Goal: Task Accomplishment & Management: Complete application form

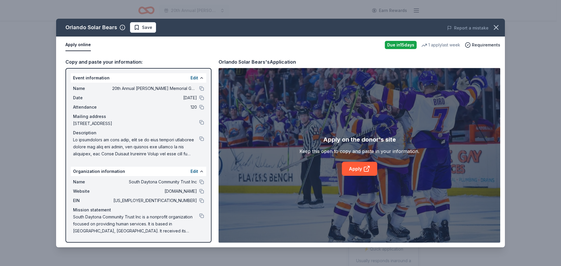
scroll to position [88, 0]
click at [201, 140] on button at bounding box center [201, 138] width 5 height 5
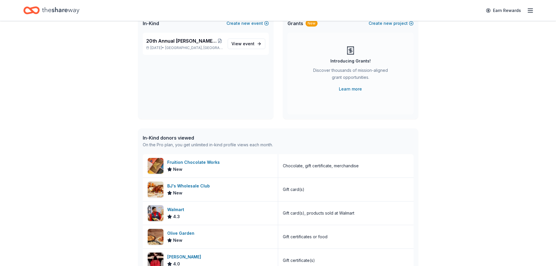
scroll to position [117, 0]
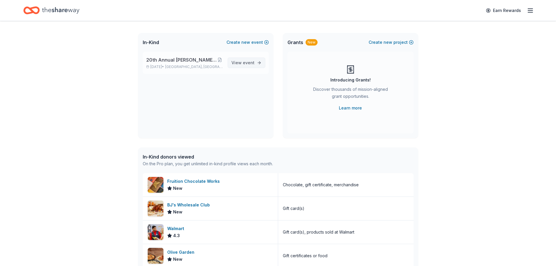
click at [250, 61] on span "event" at bounding box center [249, 62] width 12 height 5
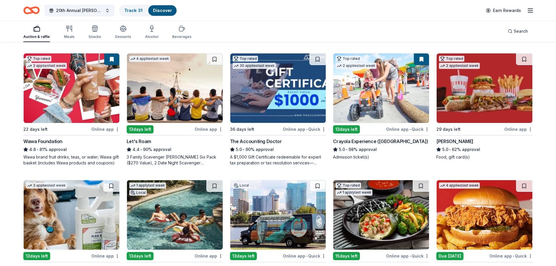
scroll to position [204, 0]
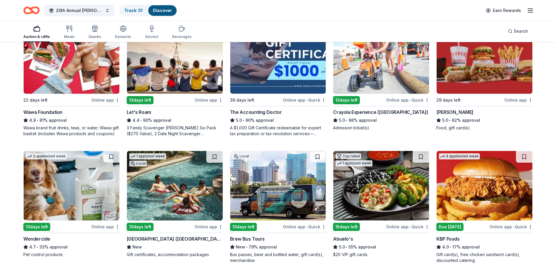
click at [367, 112] on div "Crayola Experience (Orlando)" at bounding box center [380, 112] width 95 height 7
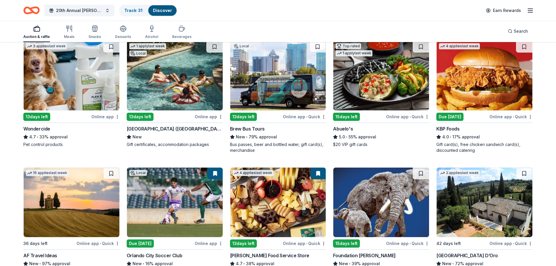
scroll to position [321, 0]
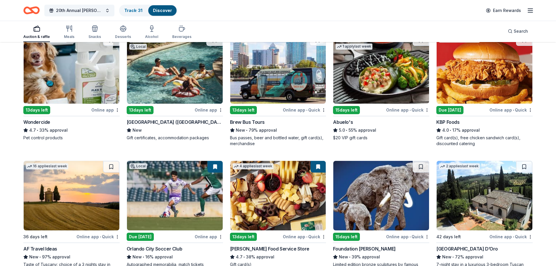
click at [255, 122] on div "Brew Bus Tours" at bounding box center [247, 122] width 35 height 7
click at [297, 138] on div "Bus passes, beer and bottled water, gift card(s), merchandise" at bounding box center [278, 141] width 96 height 12
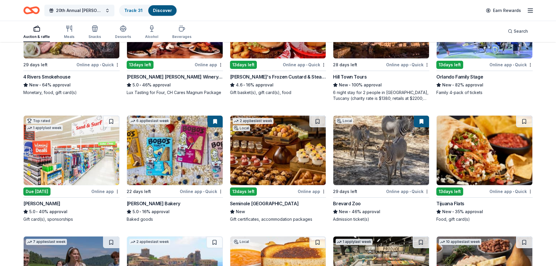
scroll to position [638, 0]
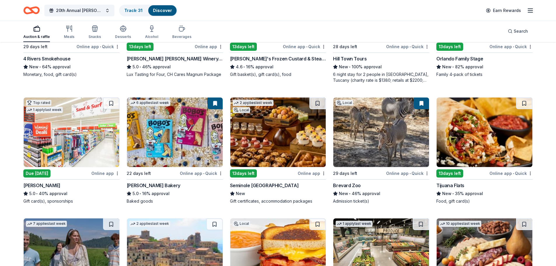
click at [345, 186] on div "Brevard Zoo" at bounding box center [347, 185] width 28 height 7
click at [350, 187] on div "Brevard Zoo" at bounding box center [347, 185] width 28 height 7
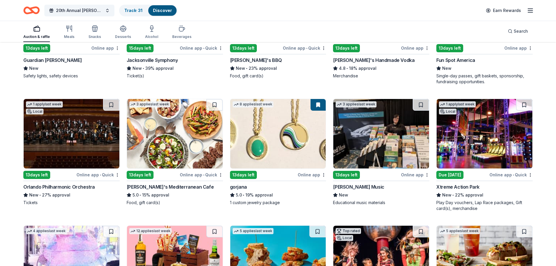
scroll to position [1018, 0]
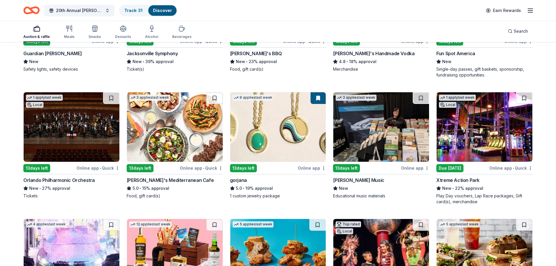
click at [252, 157] on img at bounding box center [278, 127] width 96 height 70
click at [450, 181] on div "Xtreme Action Park" at bounding box center [458, 180] width 43 height 7
click at [444, 181] on div "Xtreme Action Park" at bounding box center [458, 180] width 43 height 7
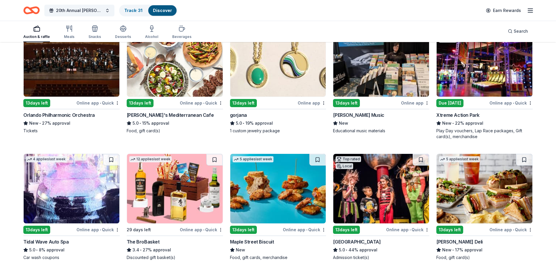
scroll to position [1076, 0]
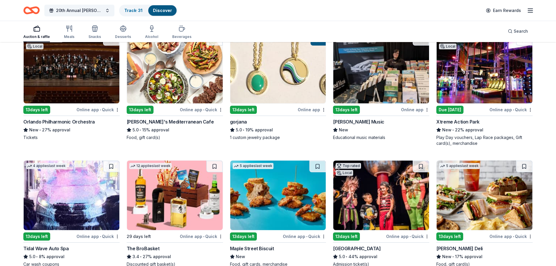
click at [170, 123] on div "Taziki's Mediterranean Cafe" at bounding box center [170, 121] width 87 height 7
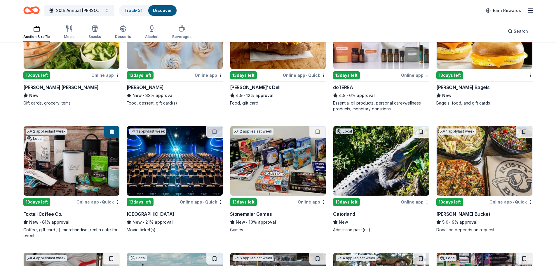
scroll to position [1514, 0]
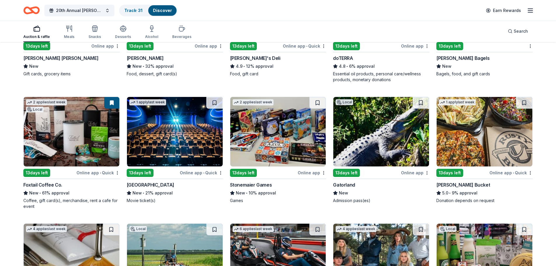
click at [42, 183] on div "Foxtail Coffee Co." at bounding box center [42, 184] width 39 height 7
click at [253, 185] on div "Stonemaier Games" at bounding box center [251, 184] width 42 height 7
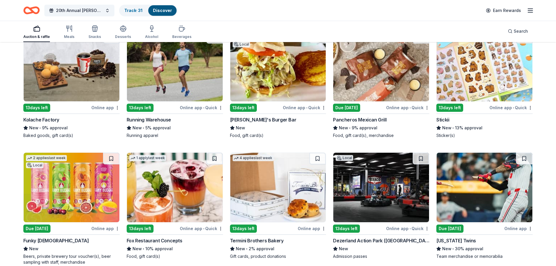
scroll to position [1835, 0]
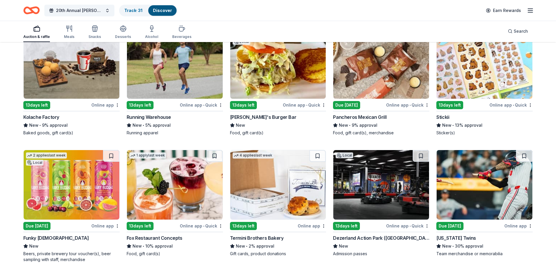
click at [37, 117] on div "Kolache Factory" at bounding box center [41, 117] width 36 height 7
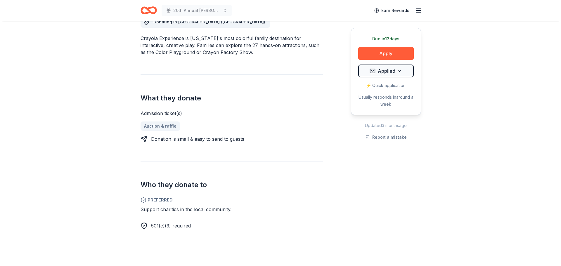
scroll to position [175, 0]
click at [379, 55] on button "Apply" at bounding box center [383, 53] width 55 height 13
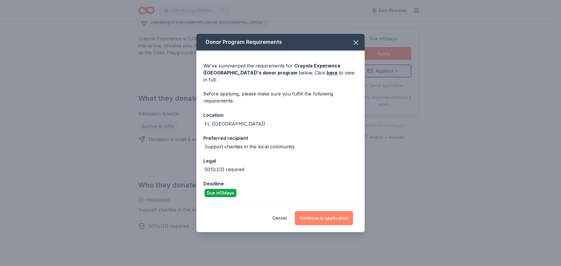
click at [328, 218] on button "Continue to application" at bounding box center [324, 218] width 58 height 14
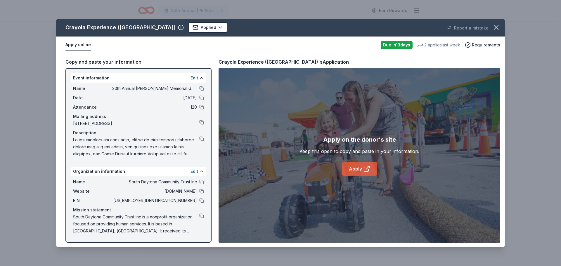
click at [366, 169] on icon at bounding box center [367, 167] width 3 height 3
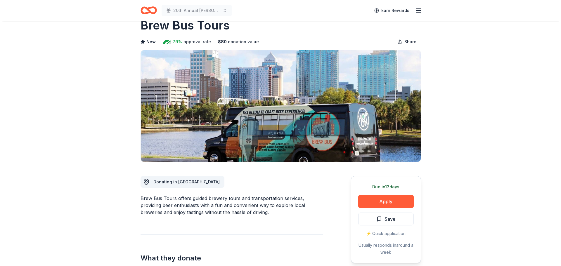
scroll to position [29, 0]
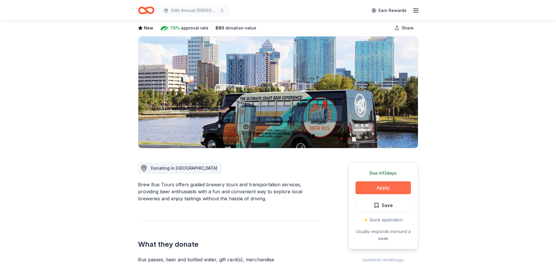
click at [384, 190] on button "Apply" at bounding box center [383, 187] width 55 height 13
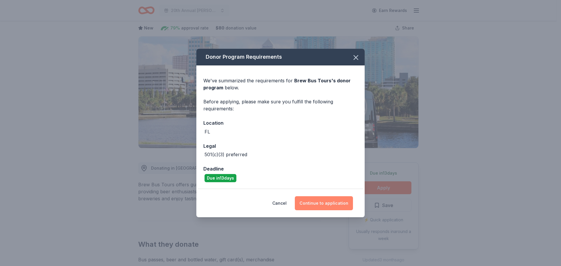
click at [331, 208] on button "Continue to application" at bounding box center [324, 203] width 58 height 14
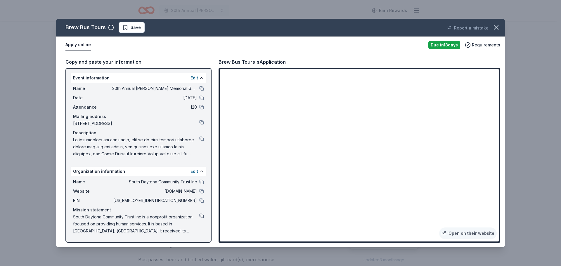
click at [202, 216] on button at bounding box center [201, 215] width 5 height 5
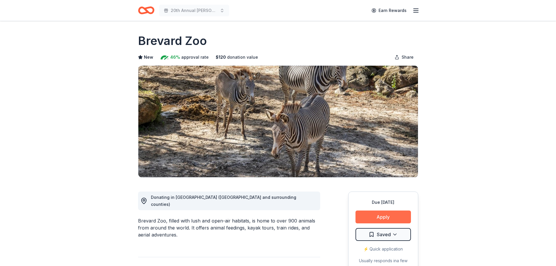
click at [376, 213] on button "Apply" at bounding box center [383, 217] width 55 height 13
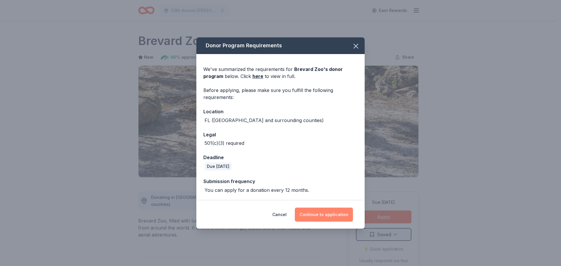
click at [317, 212] on button "Continue to application" at bounding box center [324, 215] width 58 height 14
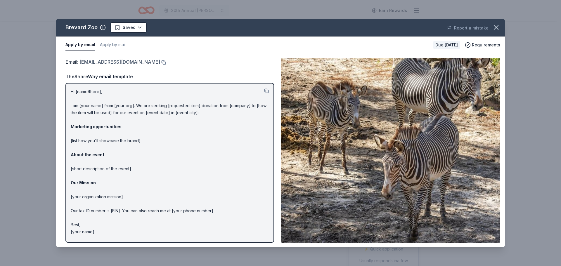
click at [143, 64] on link "deptguestservices@brevardzoo.org" at bounding box center [119, 62] width 81 height 8
click at [499, 29] on icon "button" at bounding box center [496, 27] width 8 height 8
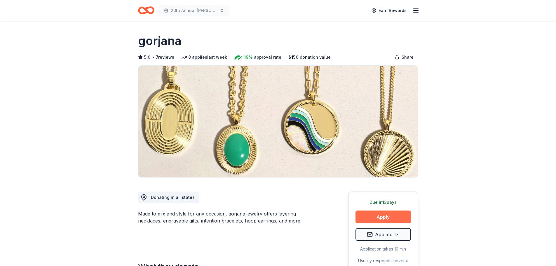
click at [378, 219] on button "Apply" at bounding box center [383, 217] width 55 height 13
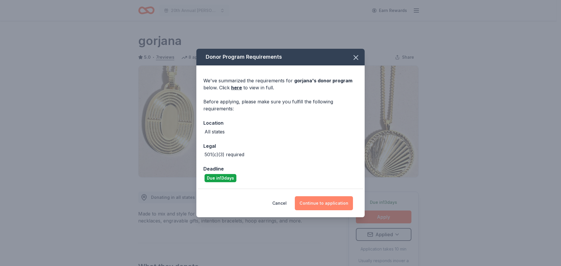
click at [334, 204] on button "Continue to application" at bounding box center [324, 203] width 58 height 14
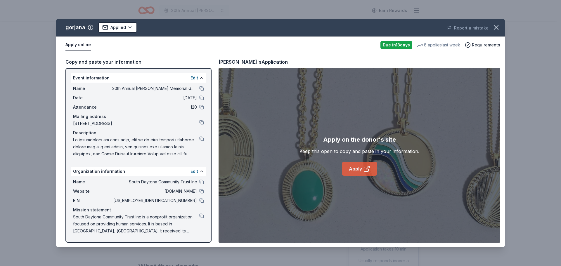
click at [368, 168] on icon at bounding box center [367, 167] width 3 height 3
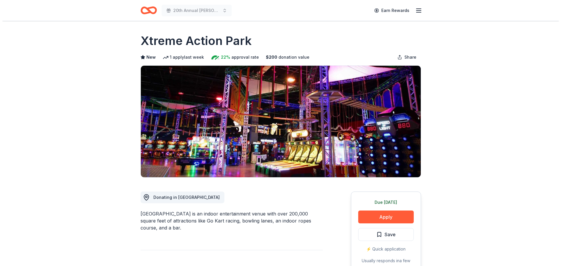
scroll to position [58, 0]
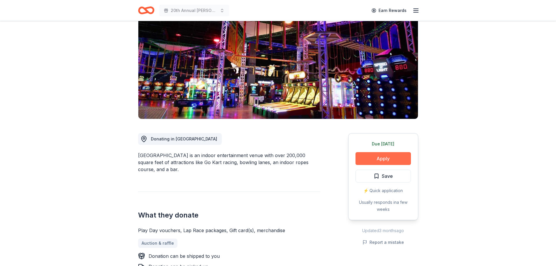
click at [382, 158] on button "Apply" at bounding box center [383, 158] width 55 height 13
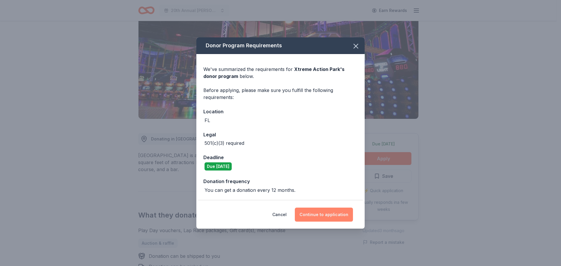
click at [346, 217] on button "Continue to application" at bounding box center [324, 215] width 58 height 14
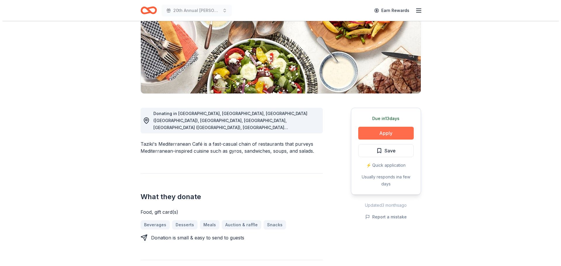
scroll to position [88, 0]
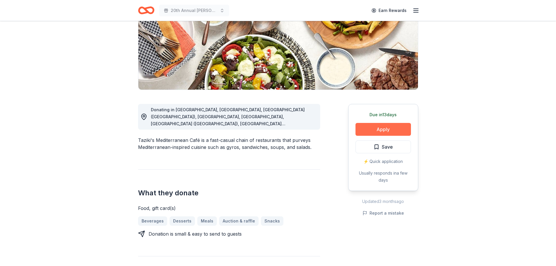
click at [382, 131] on button "Apply" at bounding box center [383, 129] width 55 height 13
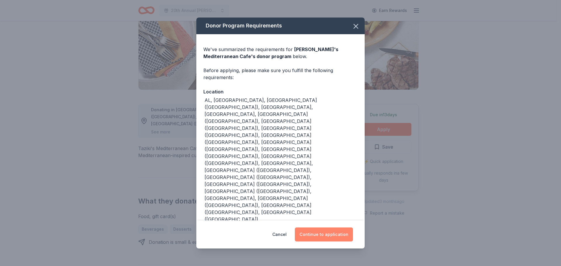
click at [327, 227] on button "Continue to application" at bounding box center [324, 234] width 58 height 14
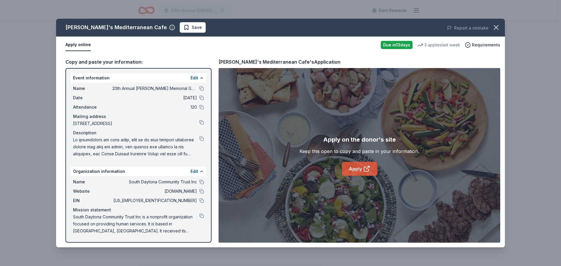
click at [369, 167] on icon at bounding box center [367, 167] width 3 height 3
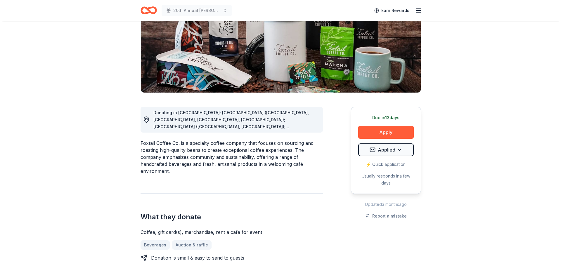
scroll to position [117, 0]
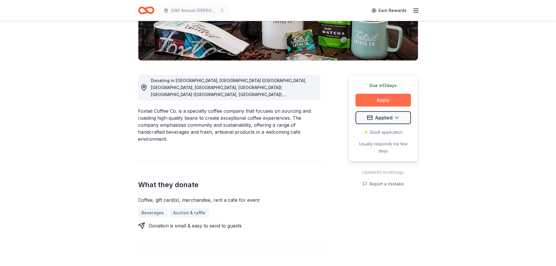
click at [386, 103] on button "Apply" at bounding box center [383, 100] width 55 height 13
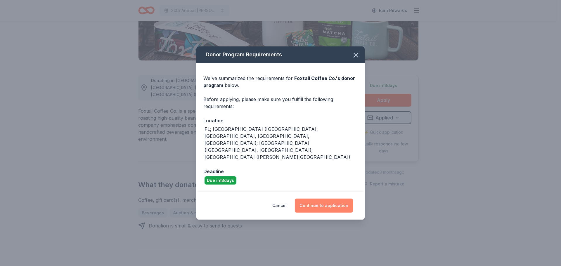
click at [320, 199] on button "Continue to application" at bounding box center [324, 206] width 58 height 14
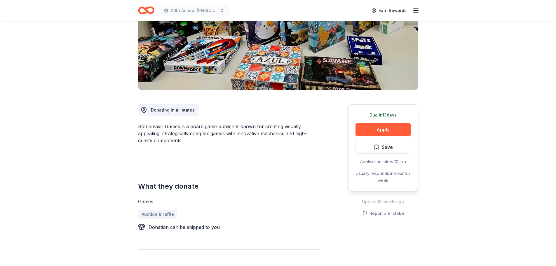
scroll to position [88, 0]
click at [376, 129] on button "Apply" at bounding box center [383, 129] width 55 height 13
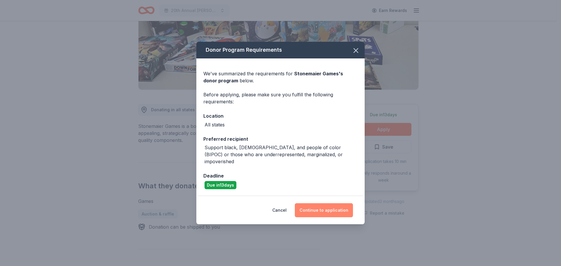
click at [323, 203] on button "Continue to application" at bounding box center [324, 210] width 58 height 14
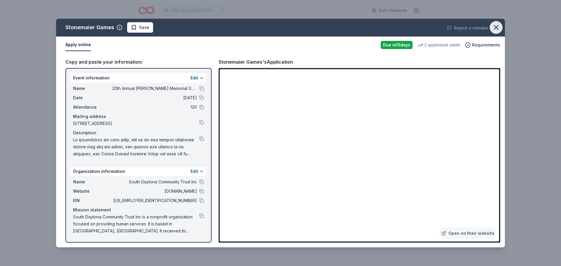
click at [496, 27] on icon "button" at bounding box center [496, 27] width 8 height 8
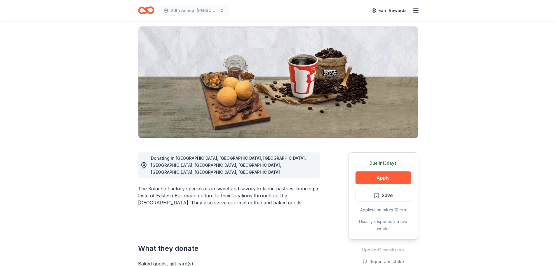
scroll to position [58, 0]
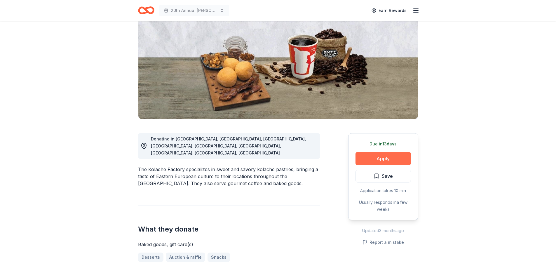
click at [379, 159] on button "Apply" at bounding box center [383, 158] width 55 height 13
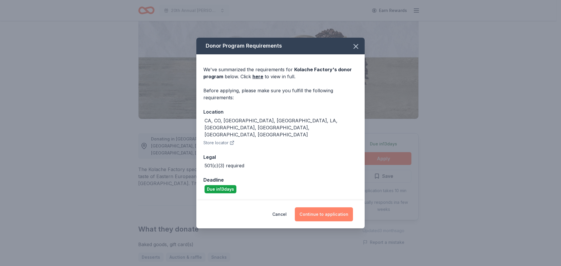
click at [324, 211] on button "Continue to application" at bounding box center [324, 214] width 58 height 14
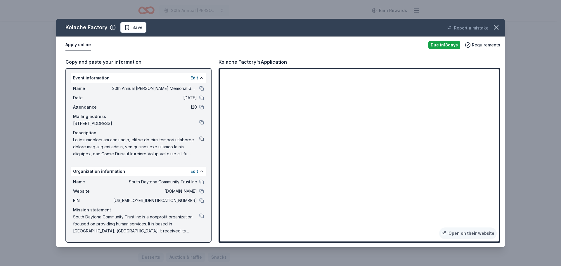
click at [201, 139] on button at bounding box center [201, 138] width 5 height 5
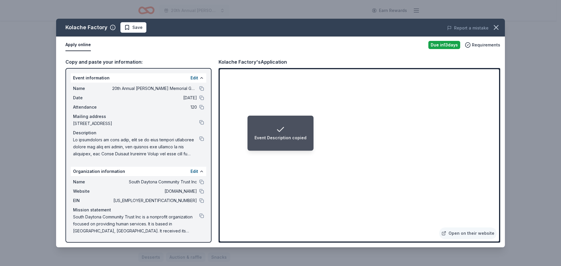
click at [264, 141] on div "Event Description copied" at bounding box center [280, 137] width 52 height 7
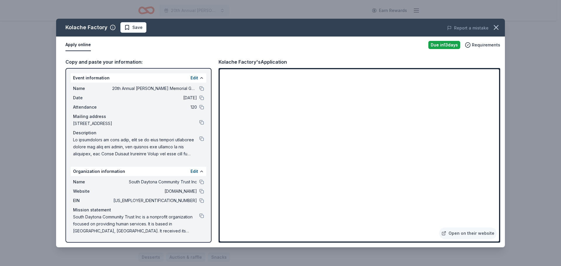
click at [518, 26] on div "Kolache Factory Save Report a mistake Apply online Due [DATE] Requirements Copy…" at bounding box center [280, 133] width 561 height 266
